Goal: Information Seeking & Learning: Learn about a topic

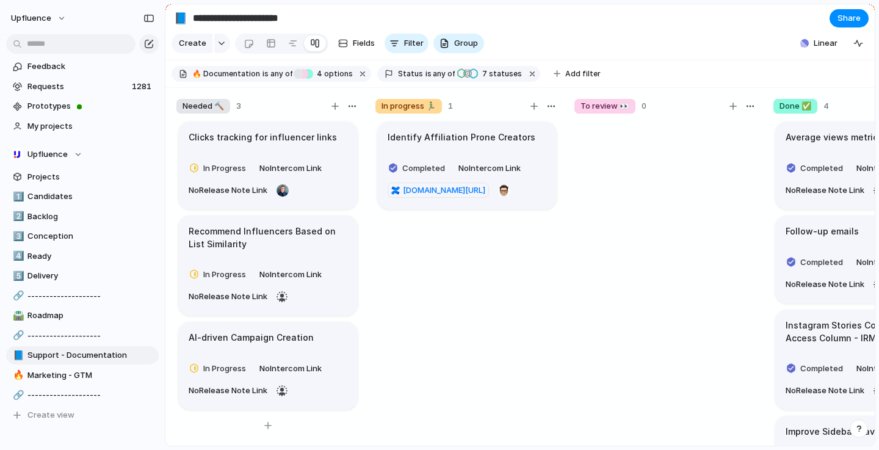
click at [256, 191] on span "No Release Note Link" at bounding box center [228, 190] width 79 height 12
click at [250, 174] on button "In Progress" at bounding box center [219, 169] width 68 height 20
click at [250, 192] on span "No Release Note Link" at bounding box center [228, 190] width 79 height 12
click at [324, 138] on h1 "Clicks tracking for influencer links" at bounding box center [263, 137] width 148 height 13
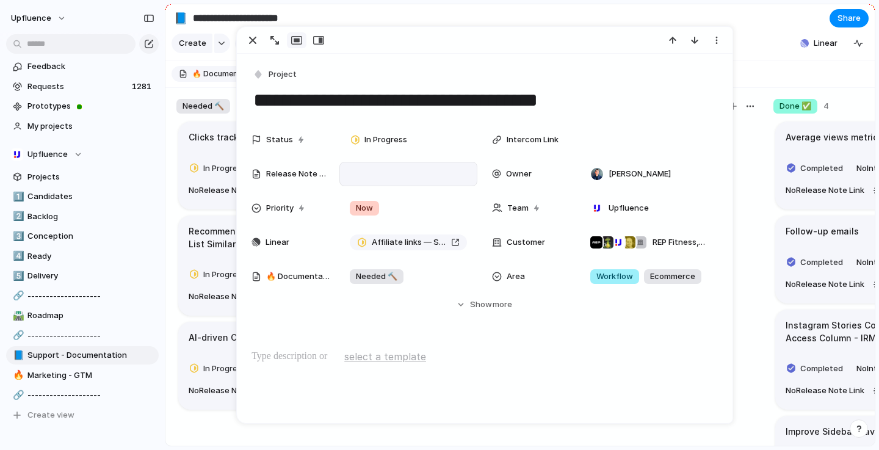
click at [362, 174] on div at bounding box center [408, 174] width 129 height 16
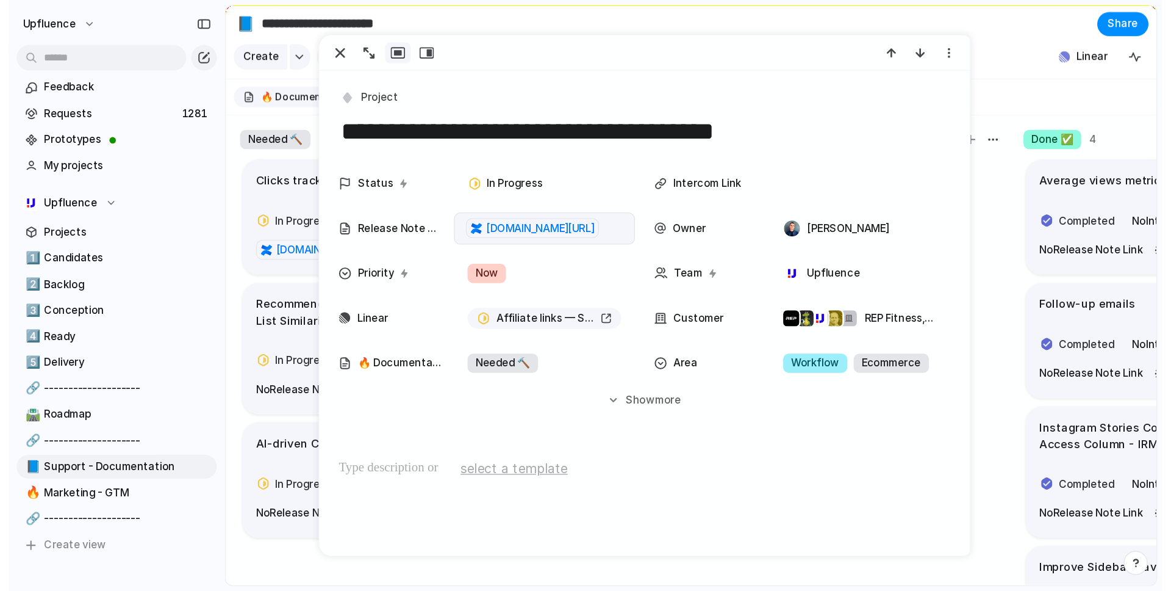
scroll to position [0, 0]
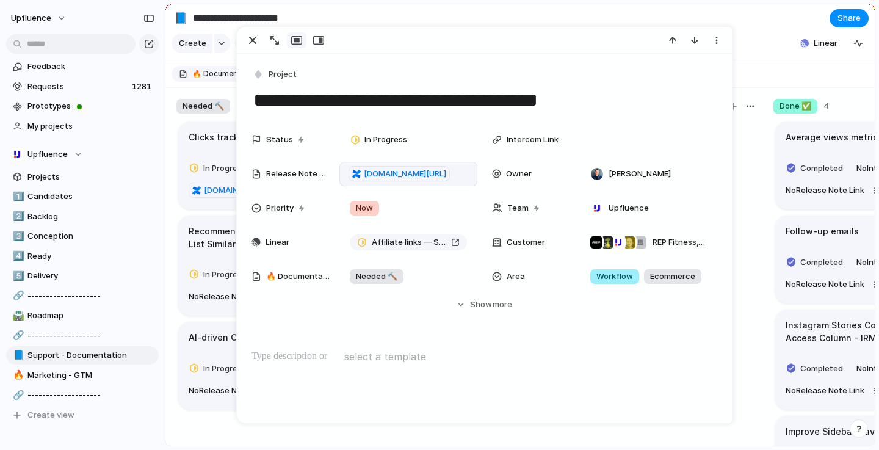
click at [625, 5] on section "**********" at bounding box center [519, 17] width 709 height 27
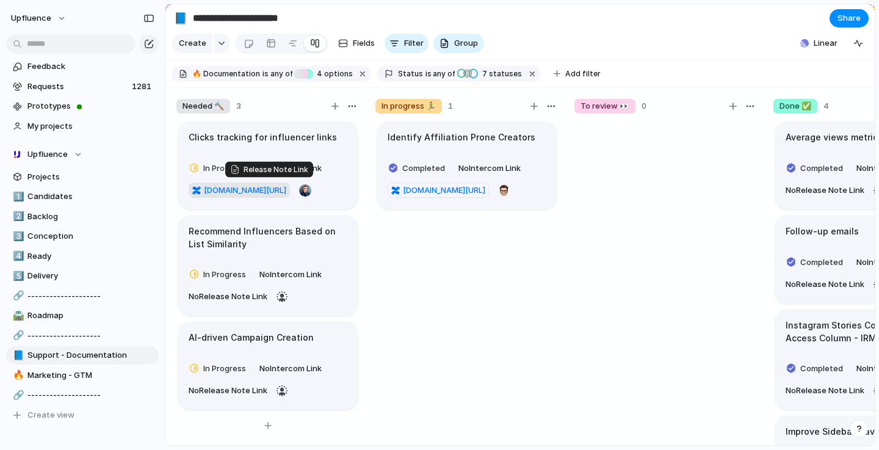
click at [286, 189] on span "[DOMAIN_NAME][URL]" at bounding box center [245, 190] width 82 height 12
